Goal: Task Accomplishment & Management: Use online tool/utility

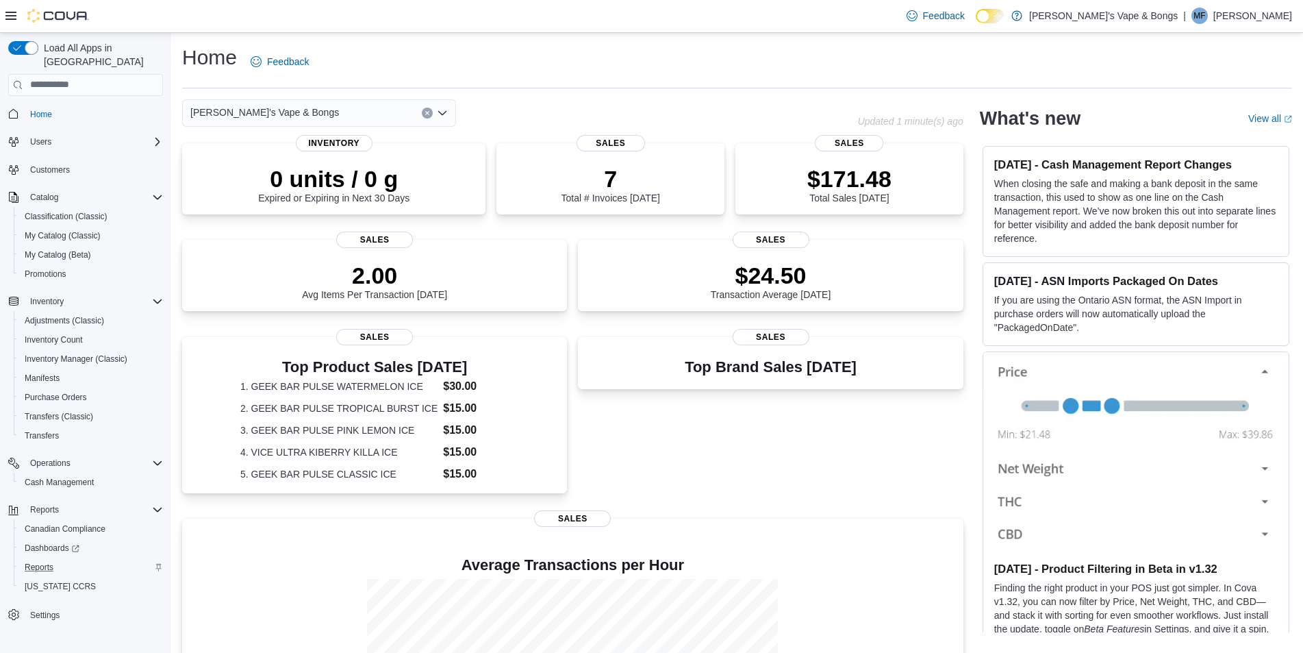
click at [62, 559] on div "Reports" at bounding box center [91, 567] width 144 height 16
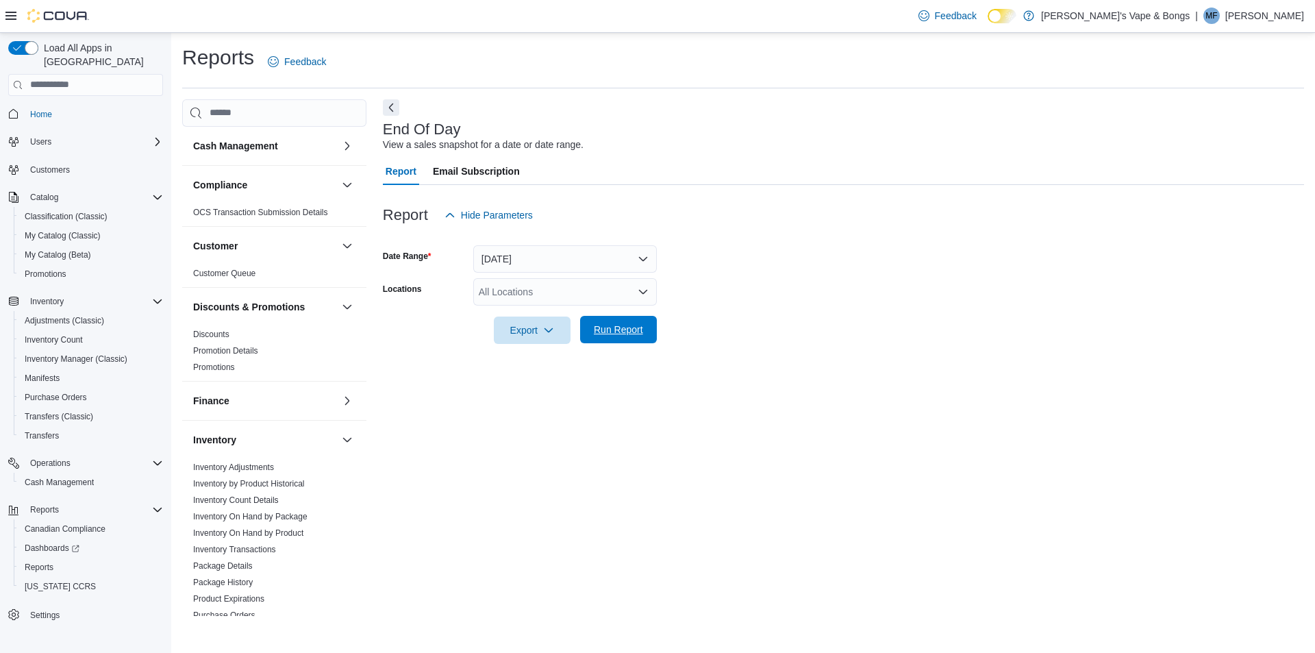
click at [631, 343] on span "Run Report" at bounding box center [618, 329] width 60 height 27
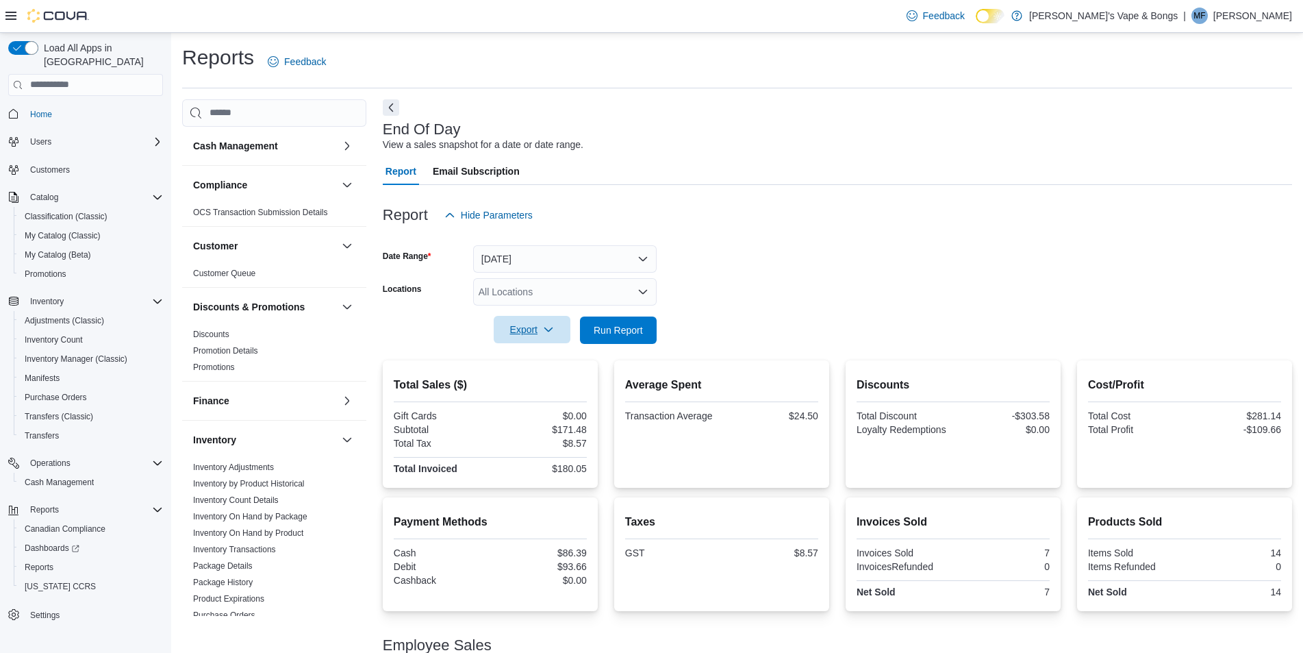
click at [523, 330] on span "Export" at bounding box center [532, 329] width 60 height 27
click at [540, 381] on span "Export to Pdf" at bounding box center [534, 384] width 62 height 11
